Goal: Information Seeking & Learning: Understand process/instructions

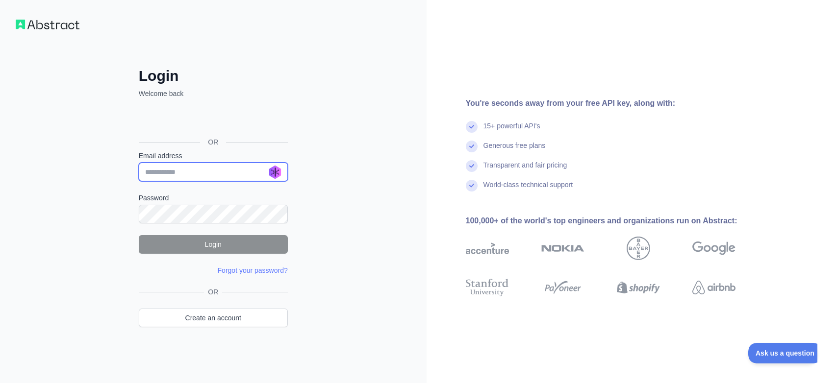
click at [203, 168] on input "Email address" at bounding box center [213, 172] width 149 height 19
type input "**********"
click at [214, 130] on div "Sign in with Google. Opens in new tab" at bounding box center [212, 120] width 147 height 22
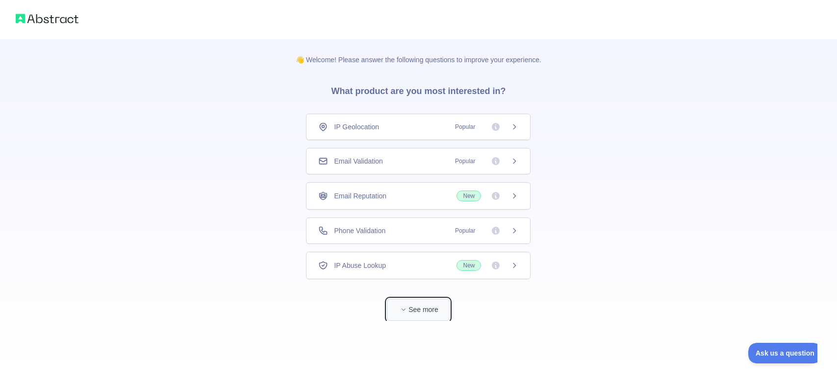
click at [405, 306] on span "button" at bounding box center [404, 310] width 10 height 10
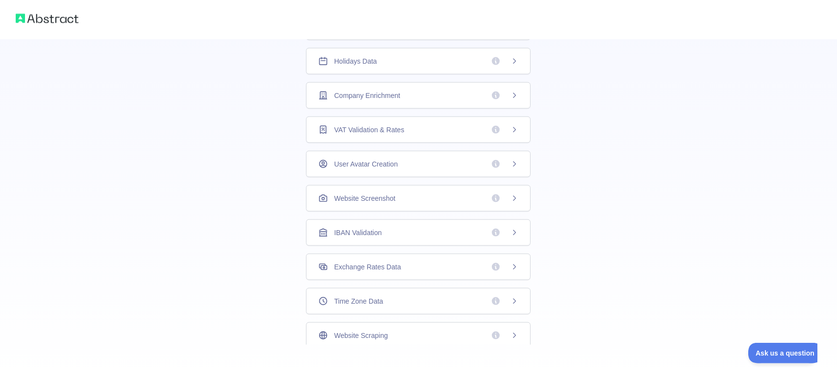
scroll to position [240, 0]
click at [514, 333] on icon at bounding box center [514, 335] width 8 height 8
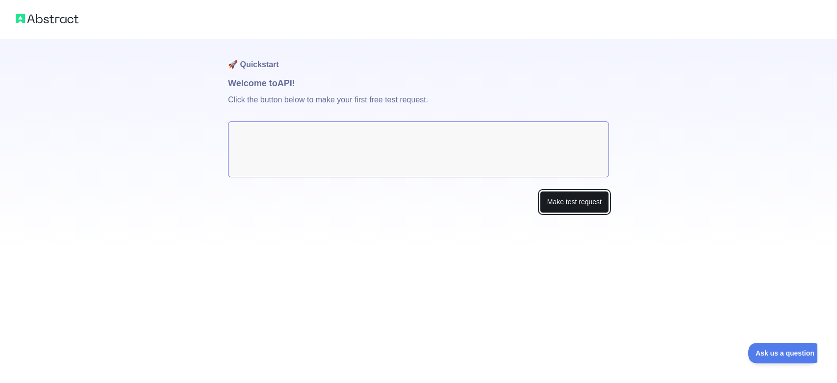
click at [575, 206] on button "Make test request" at bounding box center [574, 202] width 69 height 22
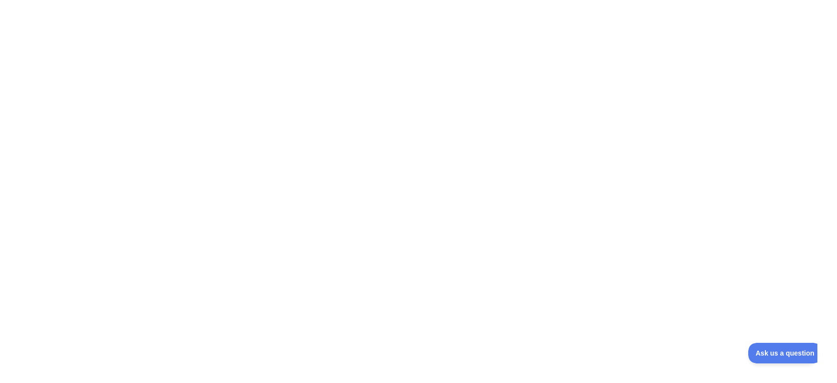
click at [575, 206] on div at bounding box center [418, 191] width 837 height 383
click at [115, 48] on div at bounding box center [418, 191] width 837 height 383
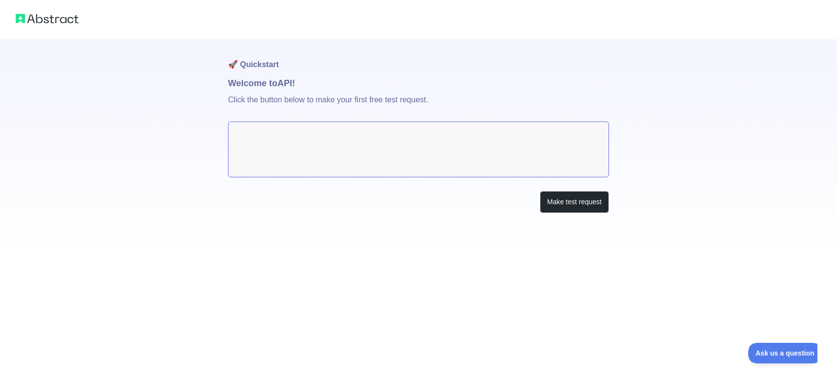
click at [398, 141] on textarea at bounding box center [418, 150] width 381 height 56
click at [306, 97] on p "Click the button below to make your first free test request." at bounding box center [418, 105] width 381 height 31
drag, startPoint x: 308, startPoint y: 143, endPoint x: 224, endPoint y: 147, distance: 83.9
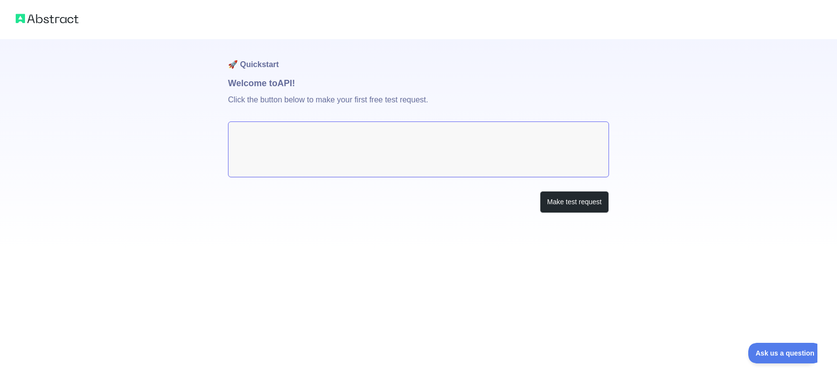
click at [224, 147] on div "🚀 Quickstart Welcome to API! Click the button below to make your first free tes…" at bounding box center [418, 126] width 837 height 252
click at [265, 136] on textarea at bounding box center [418, 150] width 381 height 56
drag, startPoint x: 265, startPoint y: 136, endPoint x: 239, endPoint y: 104, distance: 41.4
click at [239, 104] on div "🚀 Quickstart Welcome to API! Click the button below to make your first free tes…" at bounding box center [418, 145] width 381 height 213
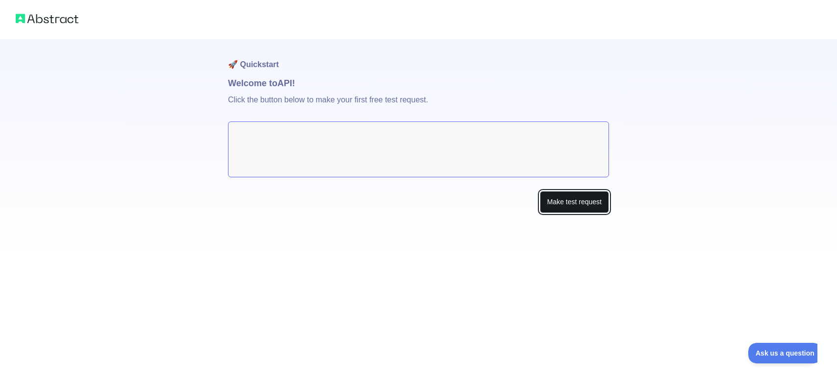
click at [590, 200] on button "Make test request" at bounding box center [574, 202] width 69 height 22
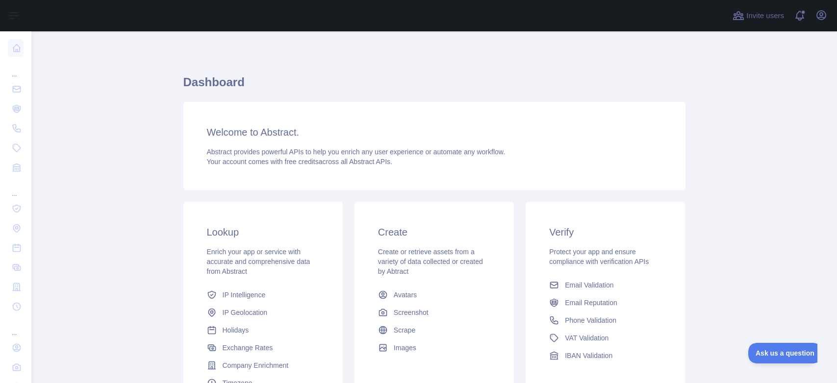
click at [363, 60] on div "Dashboard Welcome to Abstract. Abstract provides powerful APIs to help you enri…" at bounding box center [434, 242] width 502 height 375
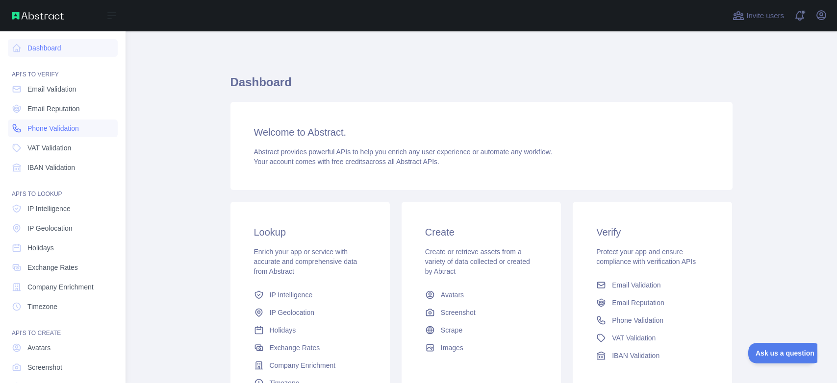
click at [34, 124] on span "Phone Validation" at bounding box center [52, 129] width 51 height 10
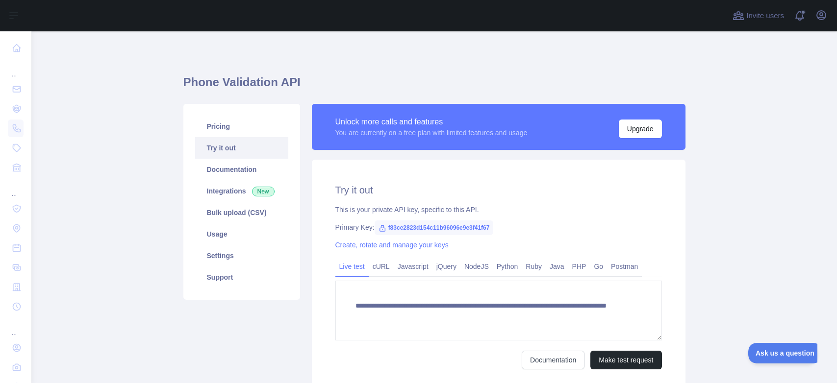
click at [380, 229] on icon at bounding box center [382, 229] width 8 height 8
drag, startPoint x: 380, startPoint y: 229, endPoint x: 490, endPoint y: 225, distance: 110.4
click at [490, 225] on span "f83ce2823d154c11b96096e9e3f41f67" at bounding box center [434, 228] width 119 height 15
copy span "f83ce2823d154c11b96096e9e3f41f67"
click at [215, 234] on link "Usage" at bounding box center [241, 235] width 93 height 22
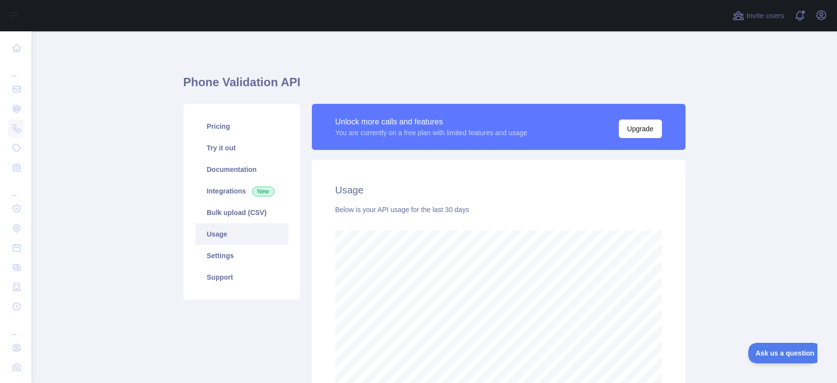
scroll to position [352, 805]
click at [211, 250] on link "Settings" at bounding box center [241, 256] width 93 height 22
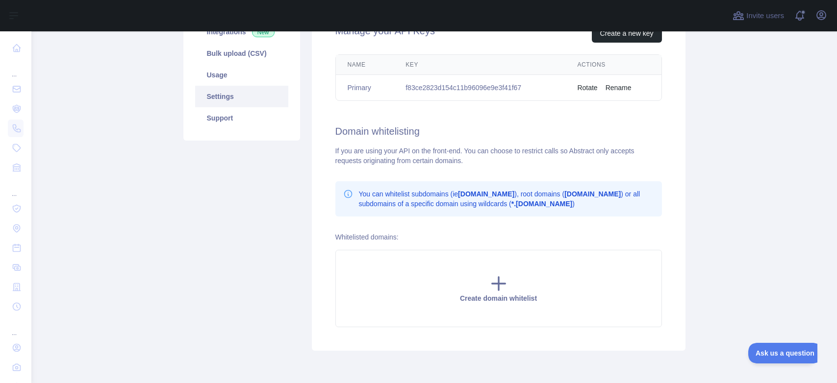
scroll to position [200, 0]
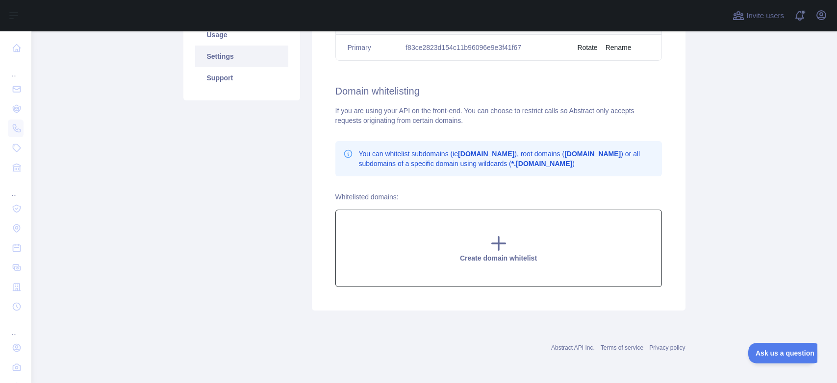
click at [496, 236] on icon at bounding box center [499, 244] width 20 height 20
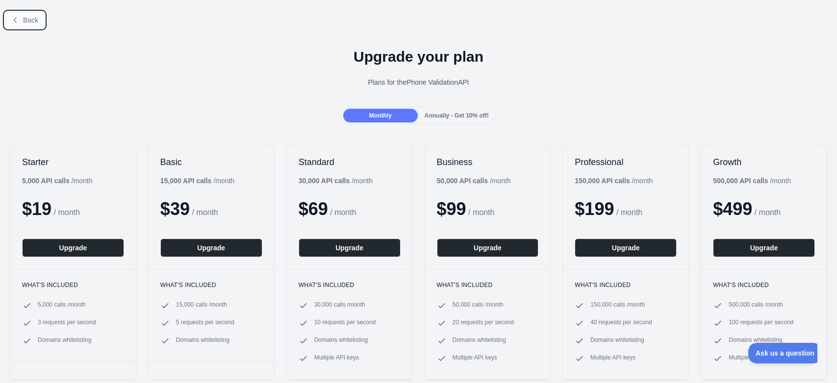
click at [10, 20] on button "Back" at bounding box center [25, 20] width 40 height 17
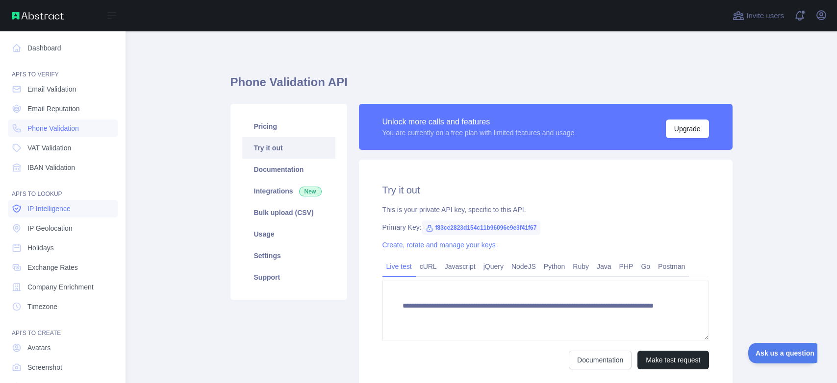
click at [42, 208] on span "IP Intelligence" at bounding box center [48, 209] width 43 height 10
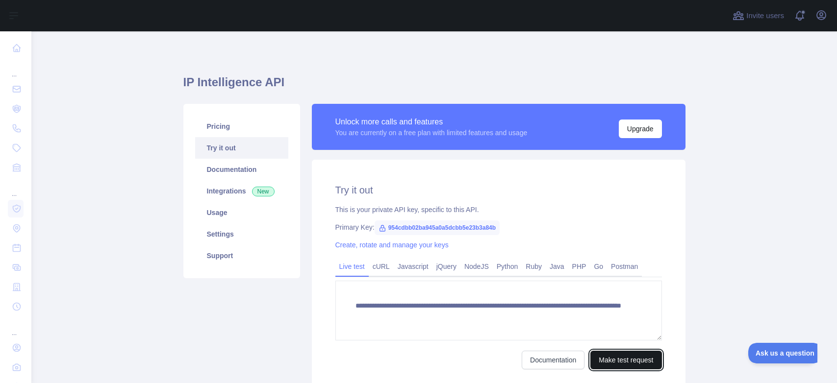
click at [635, 356] on button "Make test request" at bounding box center [625, 360] width 71 height 19
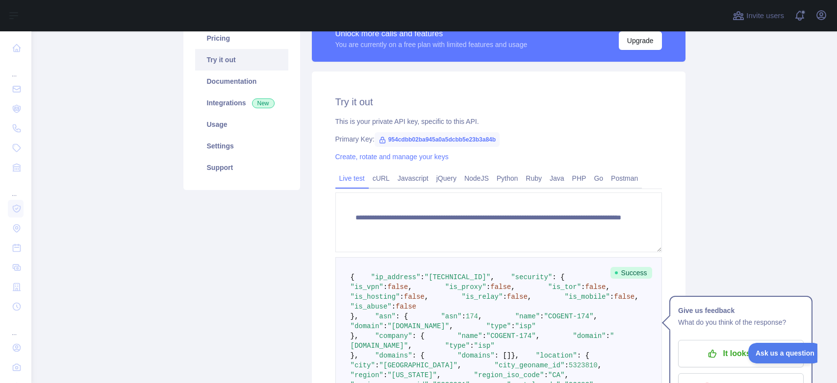
scroll to position [76, 0]
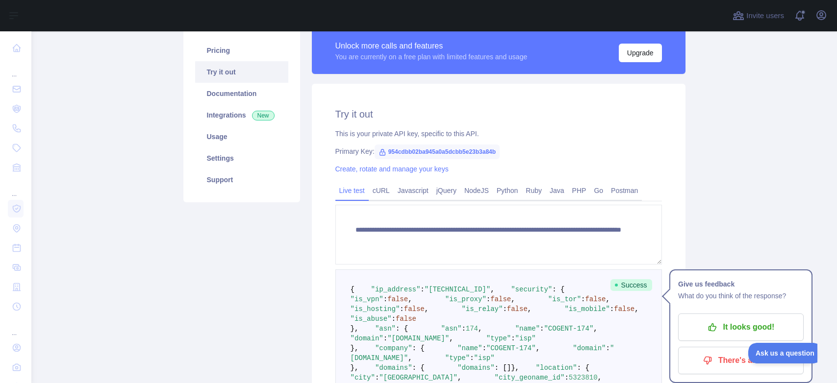
click at [660, 261] on textarea "**********" at bounding box center [498, 235] width 326 height 60
click at [413, 193] on link "Javascript" at bounding box center [413, 191] width 39 height 16
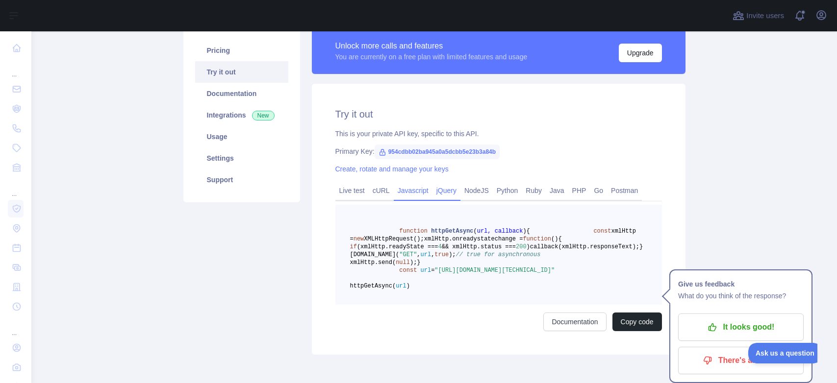
click at [444, 195] on link "jQuery" at bounding box center [446, 191] width 28 height 16
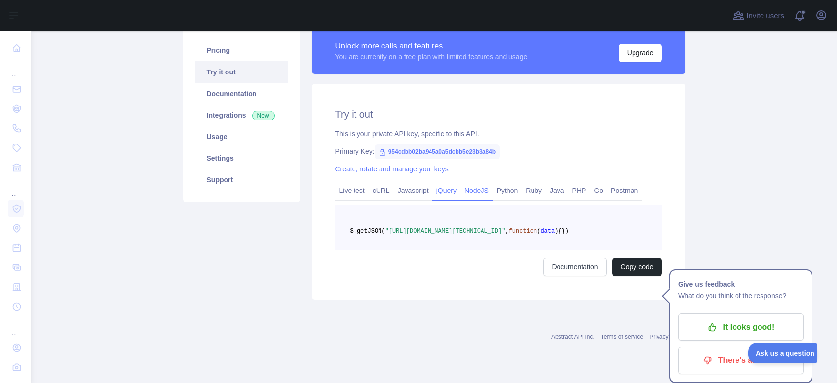
click at [470, 194] on link "NodeJS" at bounding box center [476, 191] width 32 height 16
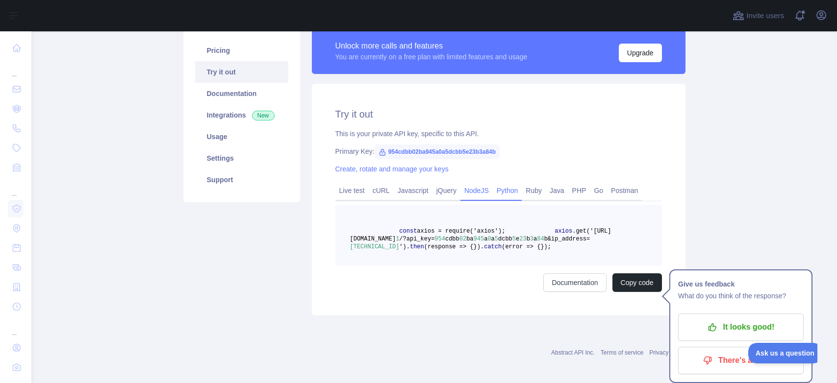
click at [500, 194] on link "Python" at bounding box center [507, 191] width 29 height 16
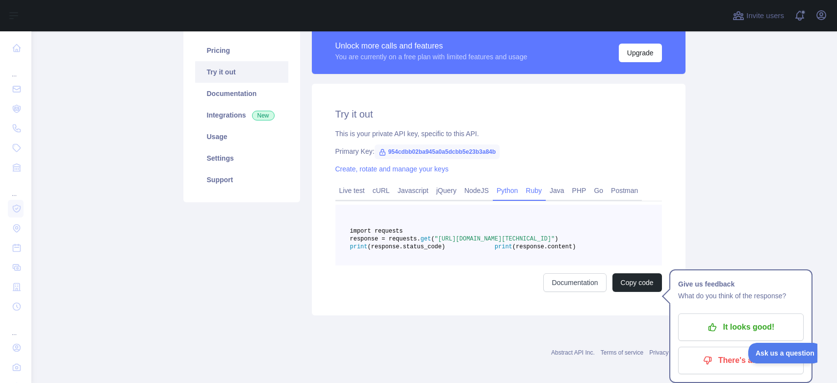
click at [525, 195] on link "Ruby" at bounding box center [534, 191] width 24 height 16
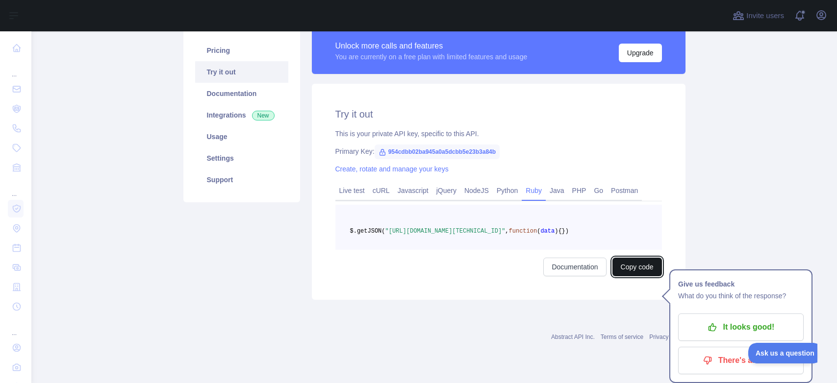
click at [640, 276] on button "Copy code" at bounding box center [637, 267] width 50 height 19
click at [218, 51] on link "Pricing" at bounding box center [241, 51] width 93 height 22
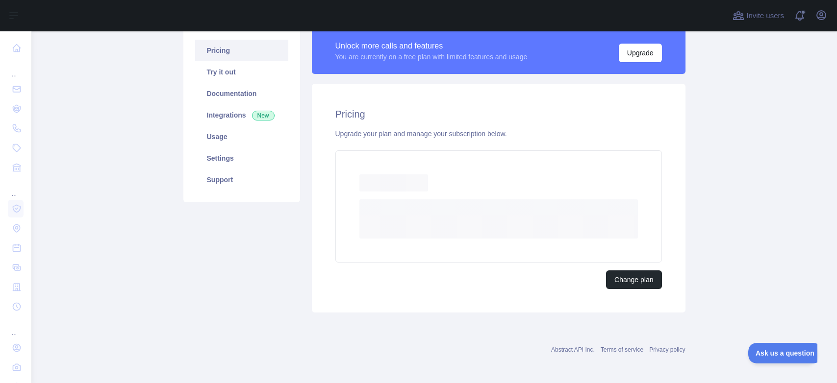
scroll to position [51, 0]
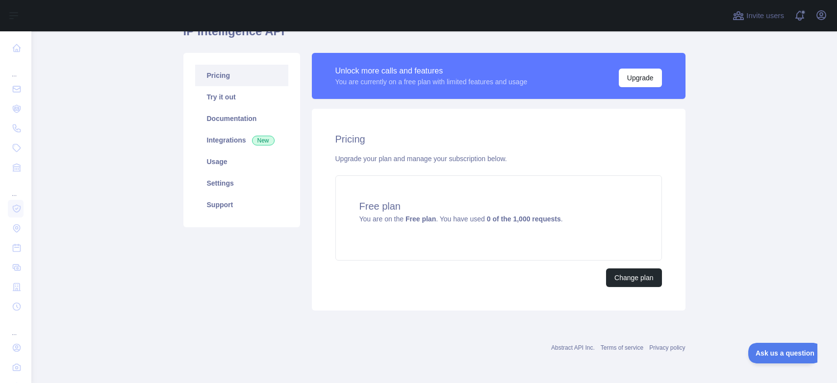
click at [212, 81] on link "Pricing" at bounding box center [241, 76] width 93 height 22
click at [213, 95] on link "Try it out" at bounding box center [241, 97] width 93 height 22
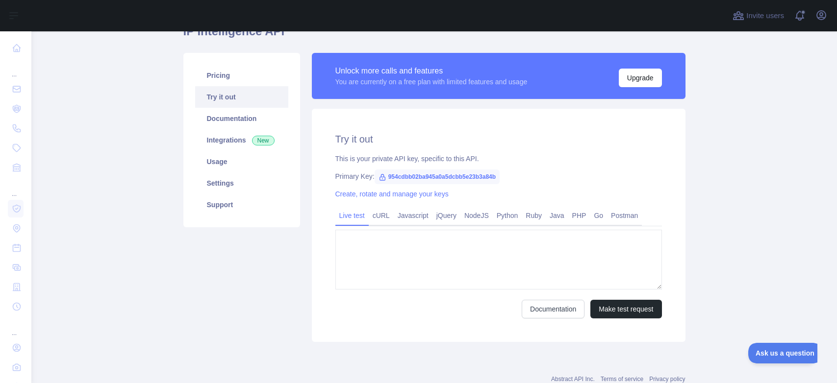
type textarea "**********"
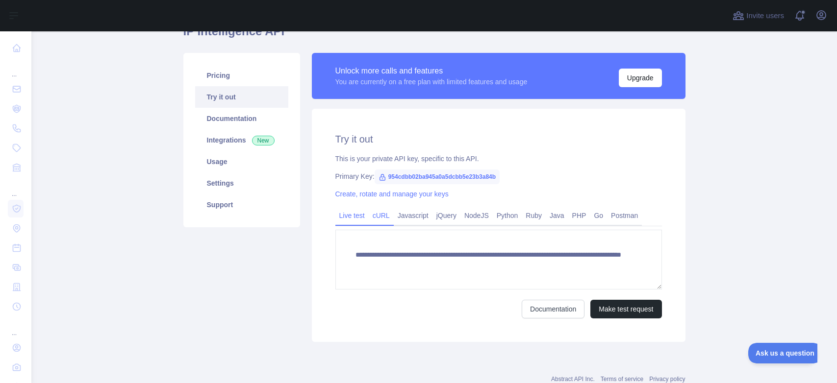
click at [381, 215] on link "cURL" at bounding box center [381, 216] width 25 height 16
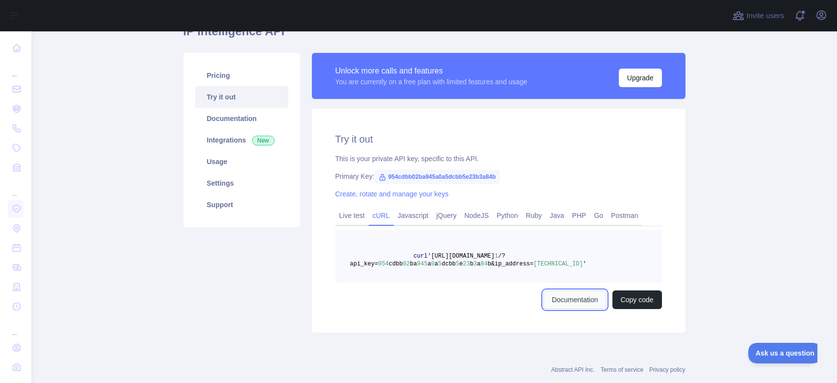
click at [563, 303] on link "Documentation" at bounding box center [574, 300] width 63 height 19
